Goal: Information Seeking & Learning: Learn about a topic

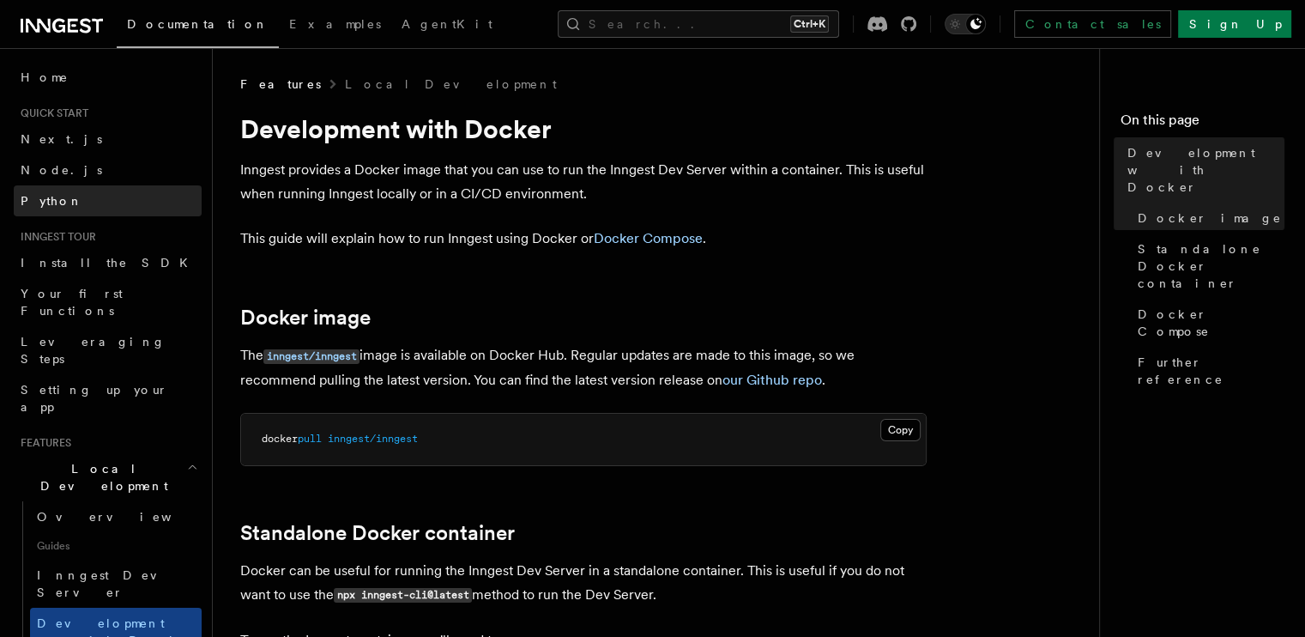
click at [99, 191] on link "Python" at bounding box center [108, 200] width 188 height 31
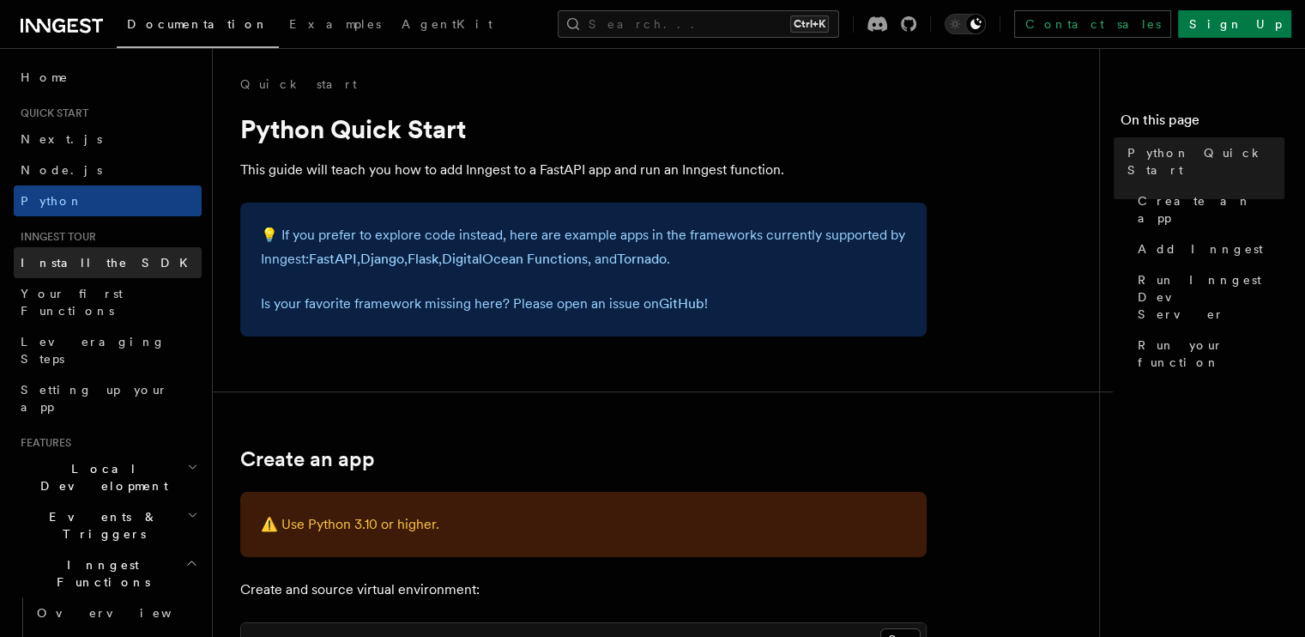
click at [100, 253] on link "Install the SDK" at bounding box center [108, 262] width 188 height 31
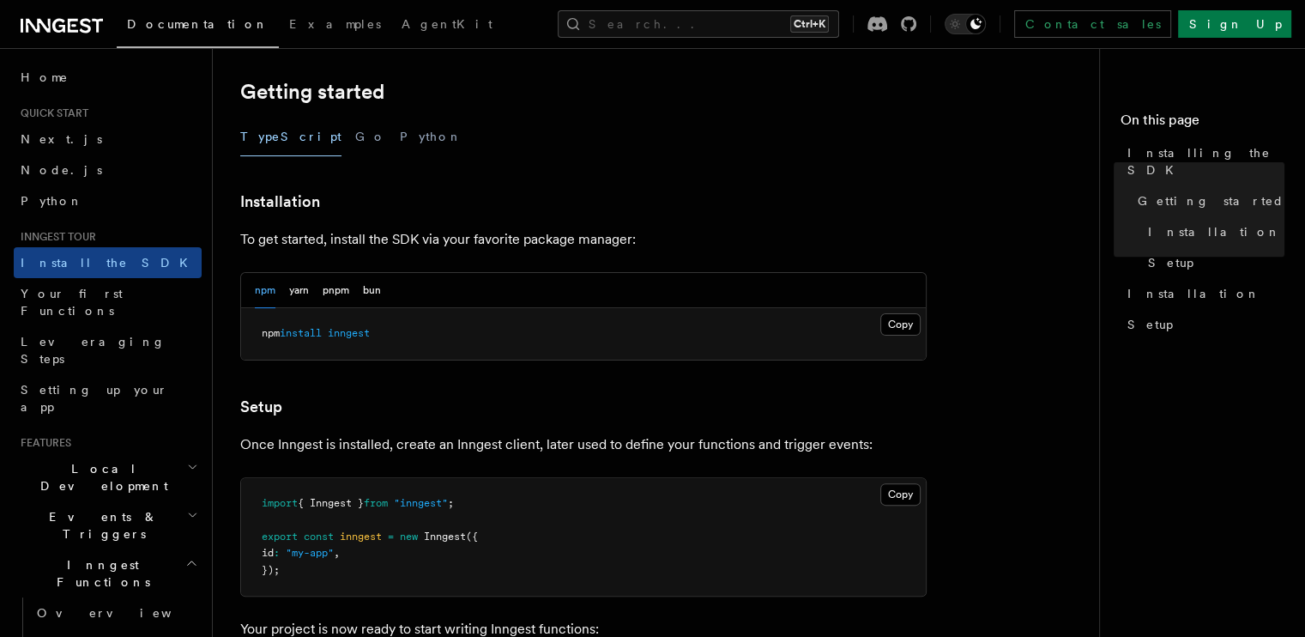
scroll to position [345, 0]
click at [400, 119] on button "Python" at bounding box center [431, 134] width 63 height 39
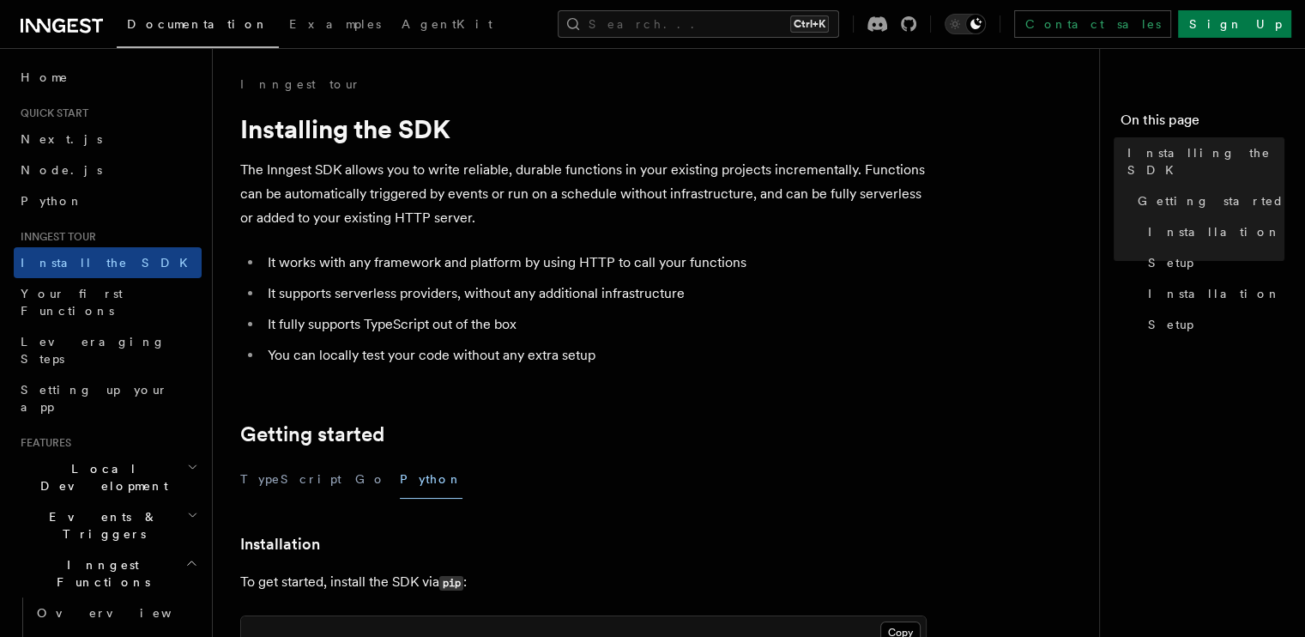
click at [61, 19] on icon at bounding box center [58, 26] width 13 height 14
